Goal: Check status: Check status

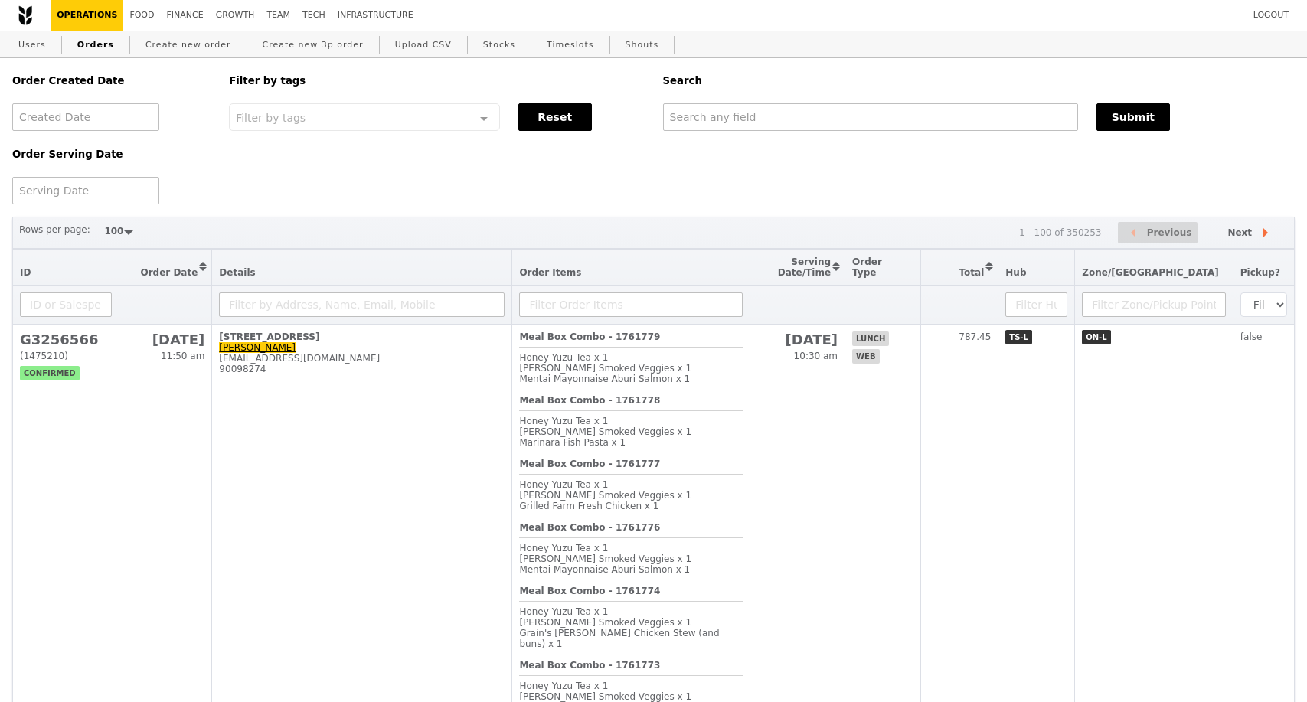
select select "100"
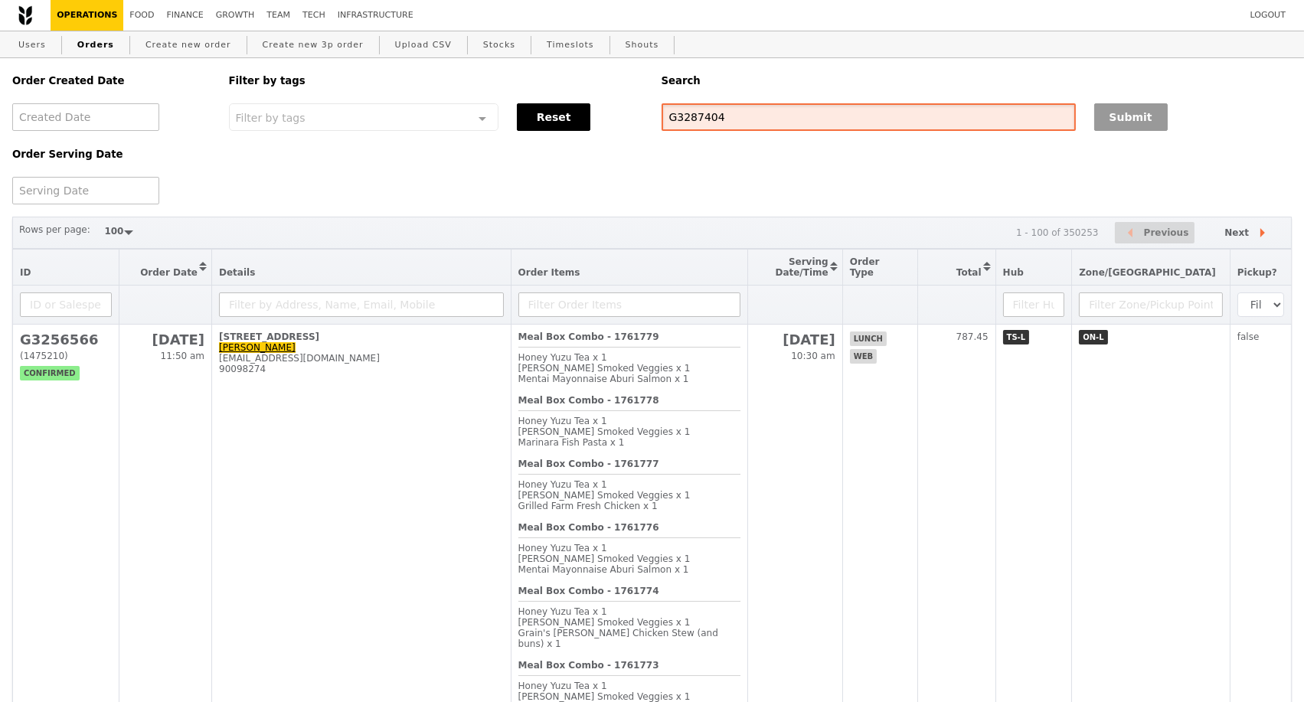
type input "G3287404"
click at [1151, 119] on button "Submit" at bounding box center [1130, 117] width 73 height 28
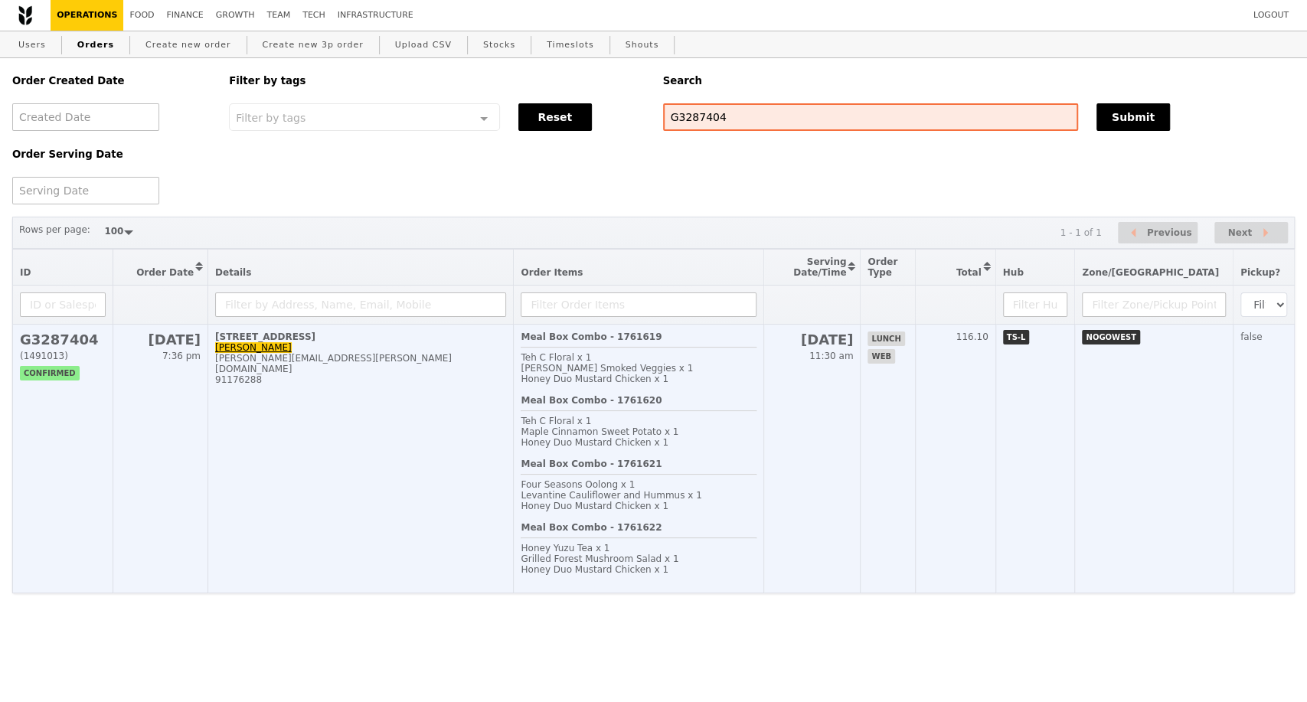
click at [371, 503] on td "[STREET_ADDRESS] [PERSON_NAME] [PERSON_NAME][EMAIL_ADDRESS][PERSON_NAME][DOMAIN…" at bounding box center [360, 459] width 305 height 269
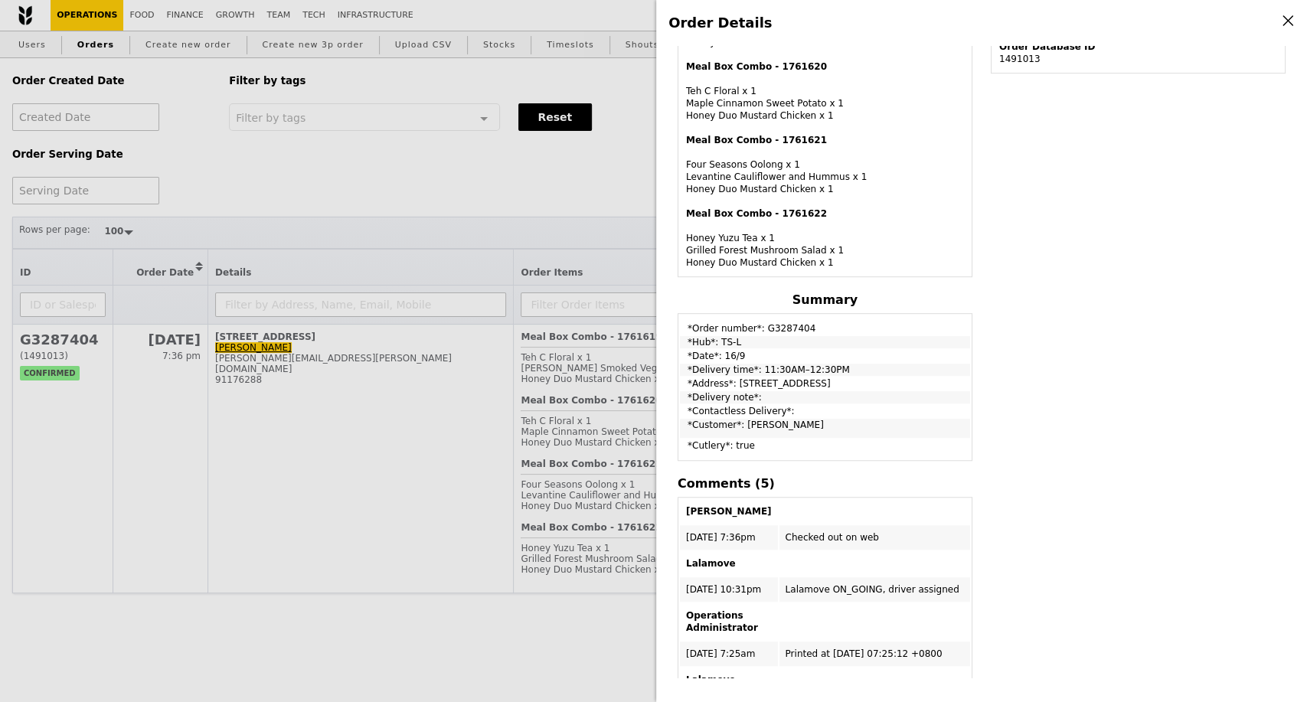
scroll to position [595, 0]
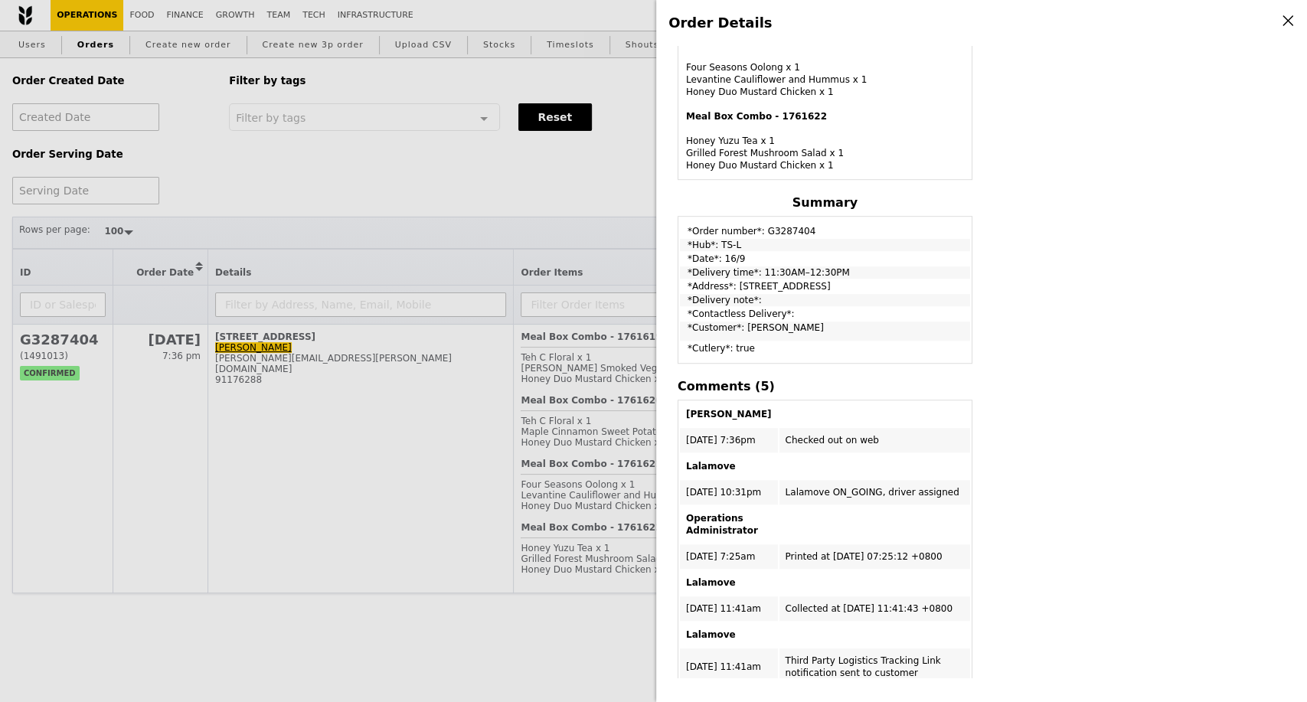
click at [599, 216] on div "Order Details Edit order Changelog Cancel Order ID G3287404 – View receipt | Pi…" at bounding box center [653, 351] width 1307 height 702
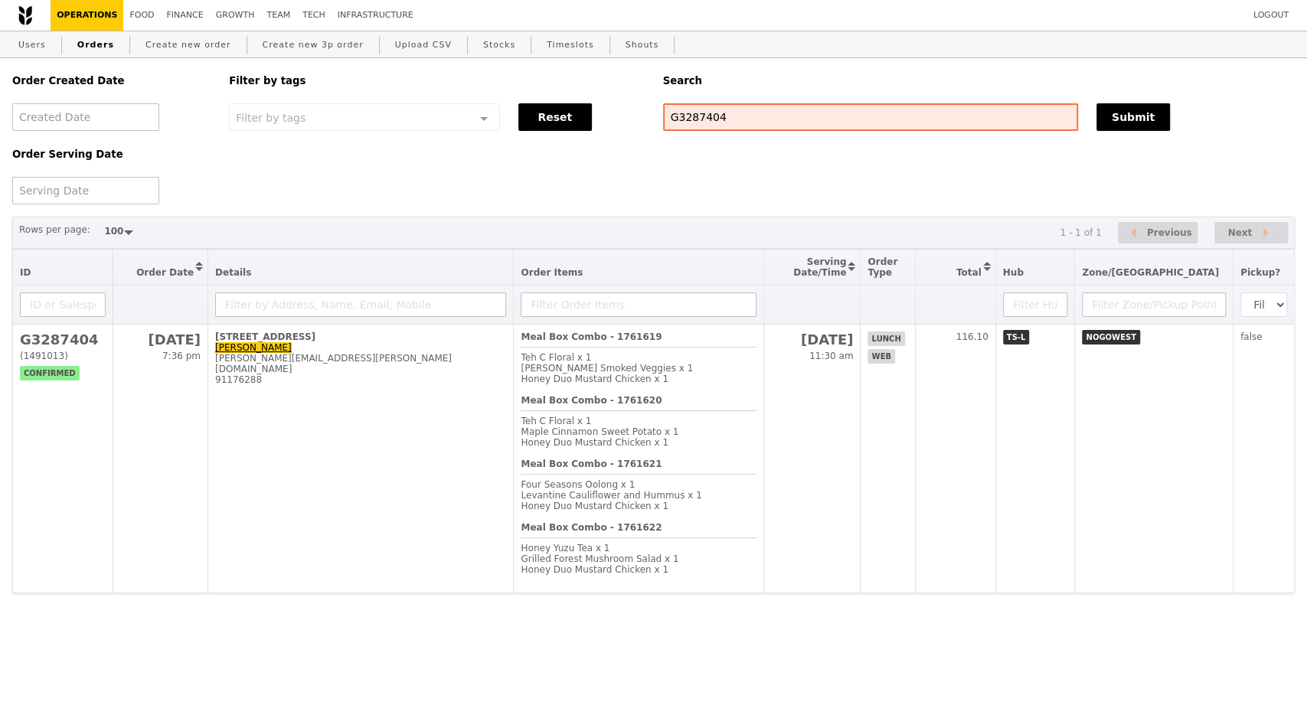
scroll to position [831, 0]
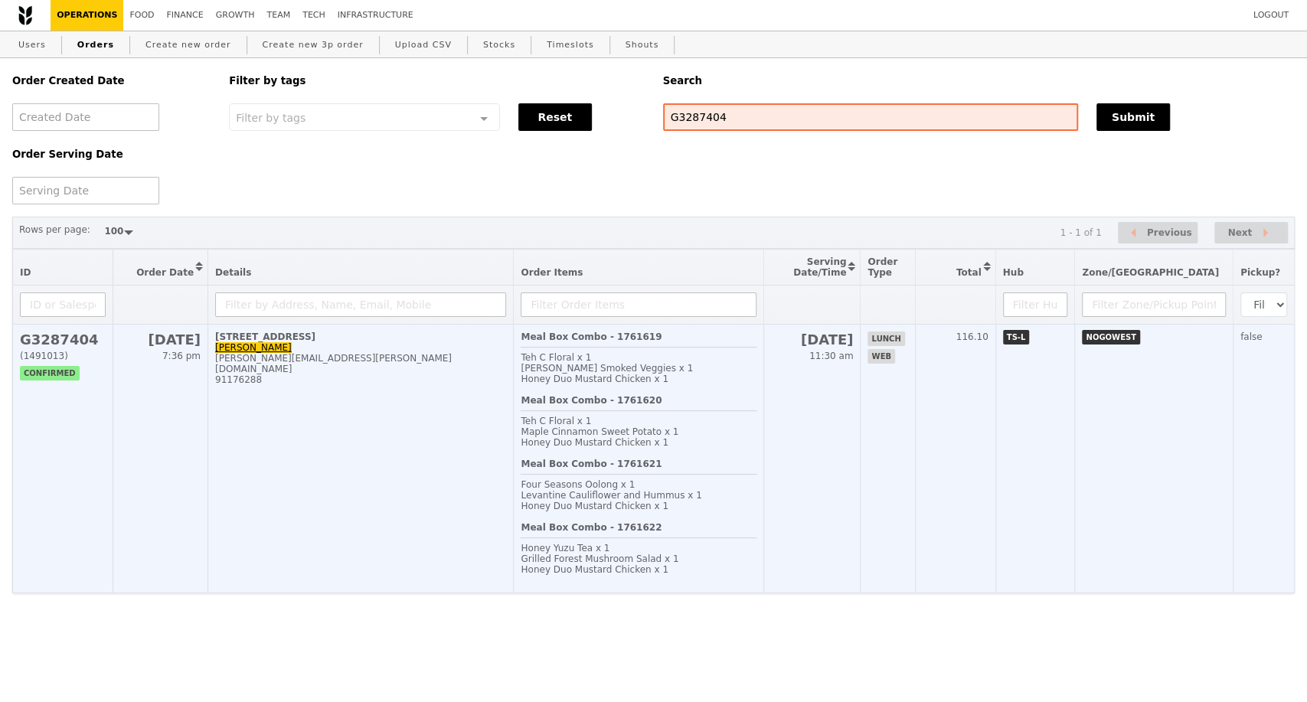
click at [636, 384] on span "Honey Duo Mustard Chicken x 1" at bounding box center [595, 379] width 148 height 11
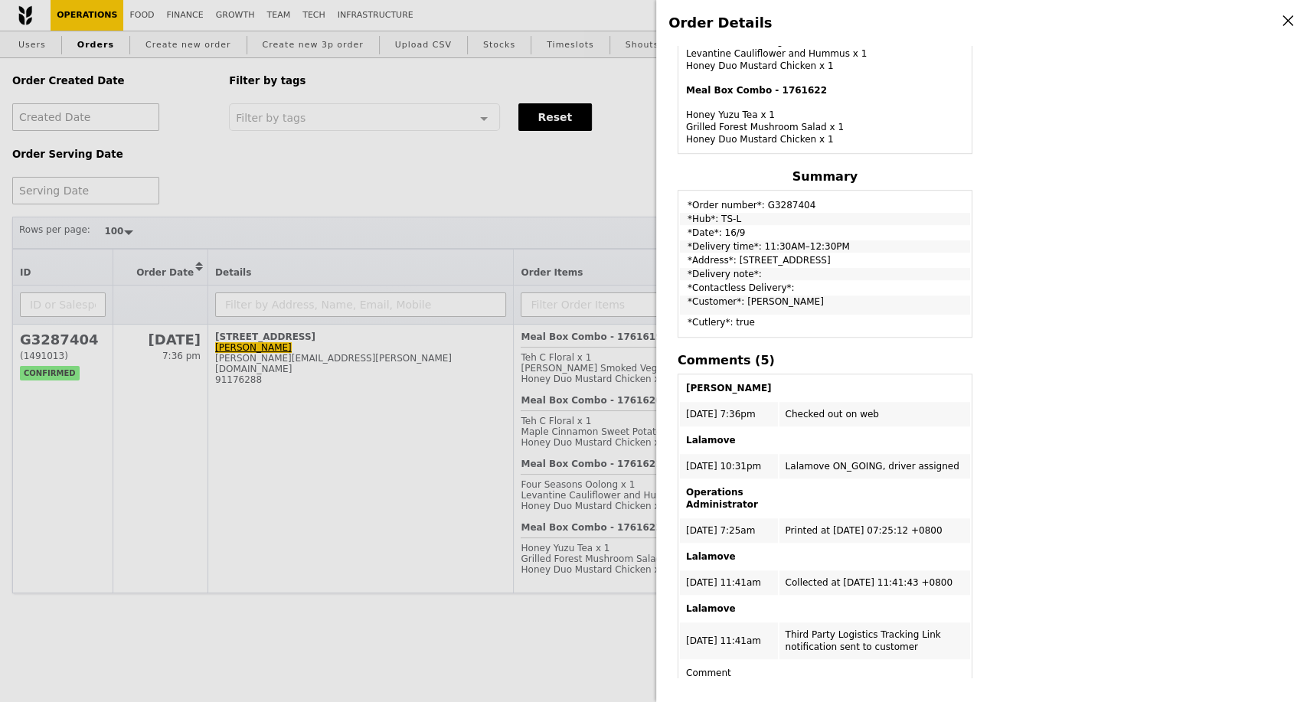
scroll to position [661, 0]
